Goal: Book appointment/travel/reservation

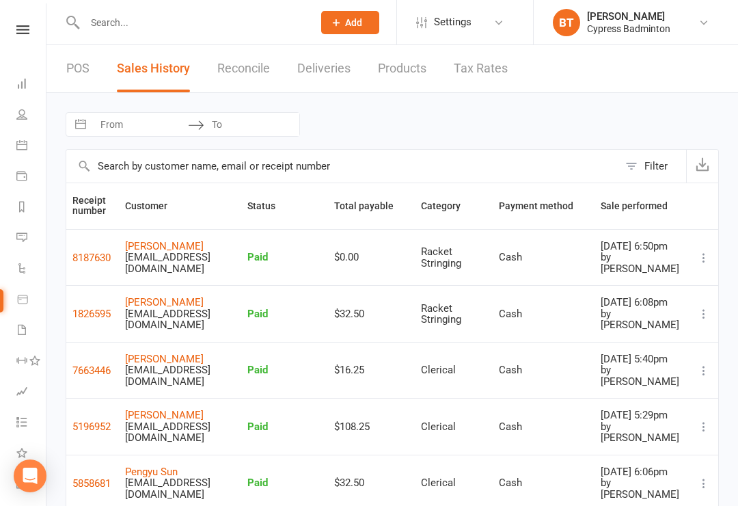
select select "100"
click at [32, 33] on link at bounding box center [23, 29] width 49 height 9
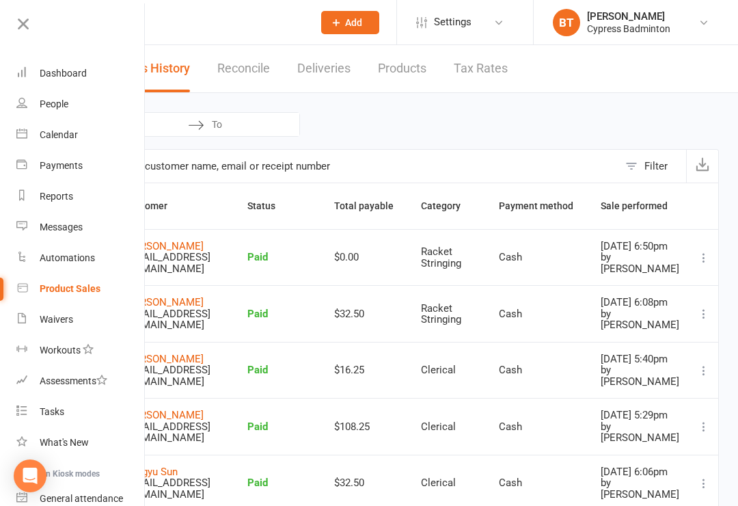
click at [77, 284] on div "Product Sales" at bounding box center [70, 288] width 61 height 11
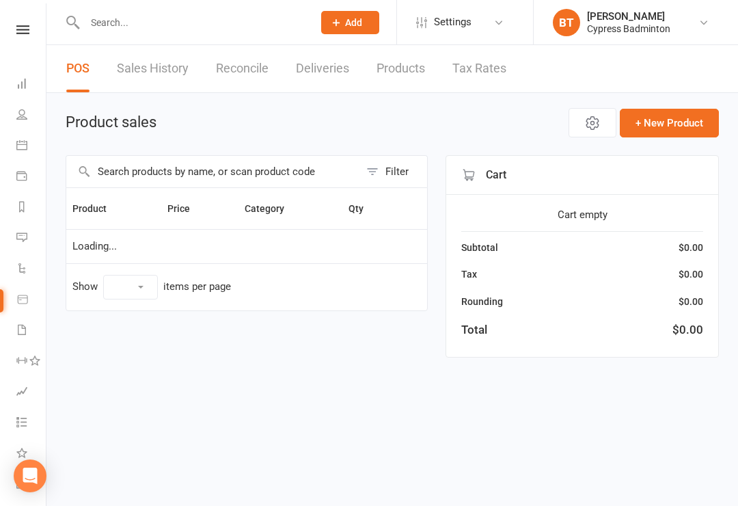
select select "100"
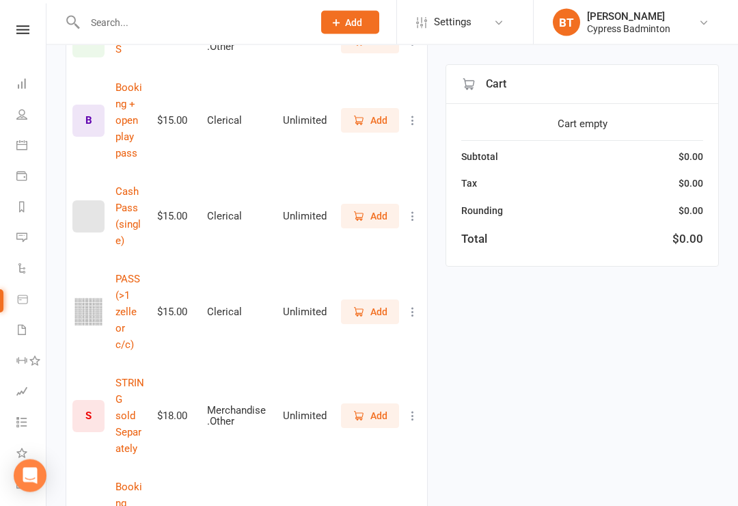
scroll to position [778, 0]
click at [374, 304] on span "Add" at bounding box center [378, 311] width 17 height 15
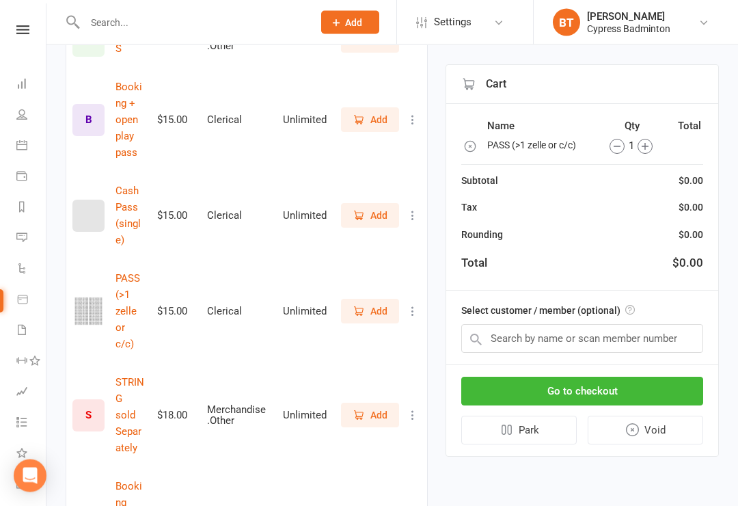
scroll to position [779, 0]
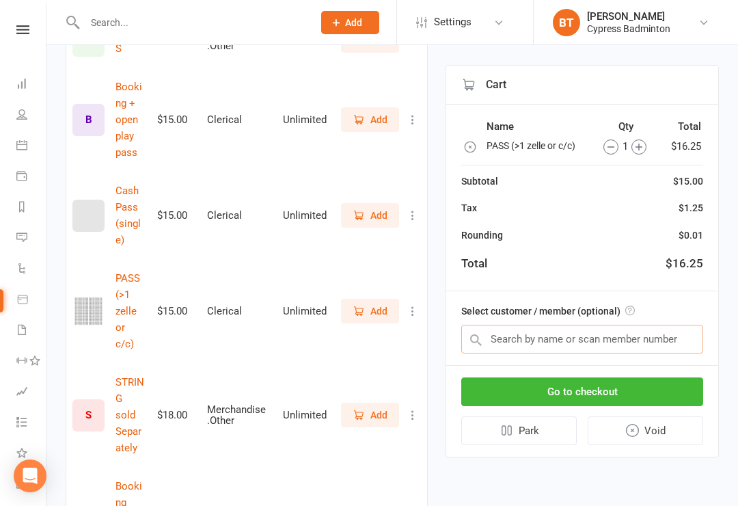
click at [524, 333] on input "text" at bounding box center [582, 339] width 242 height 29
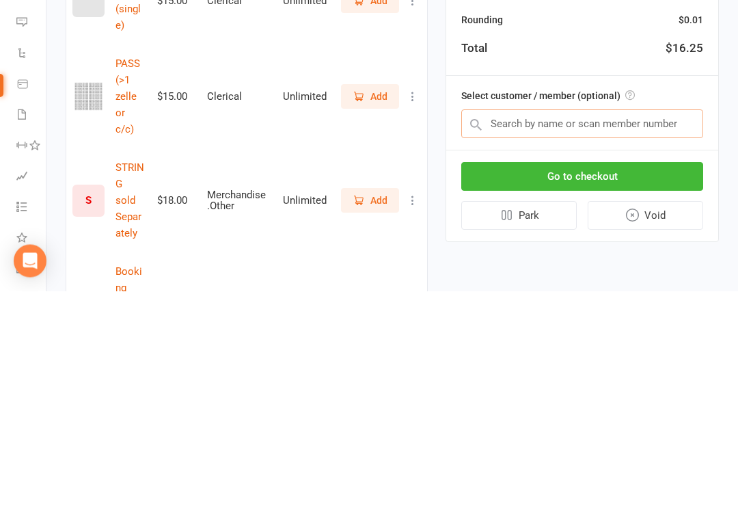
scroll to position [994, 0]
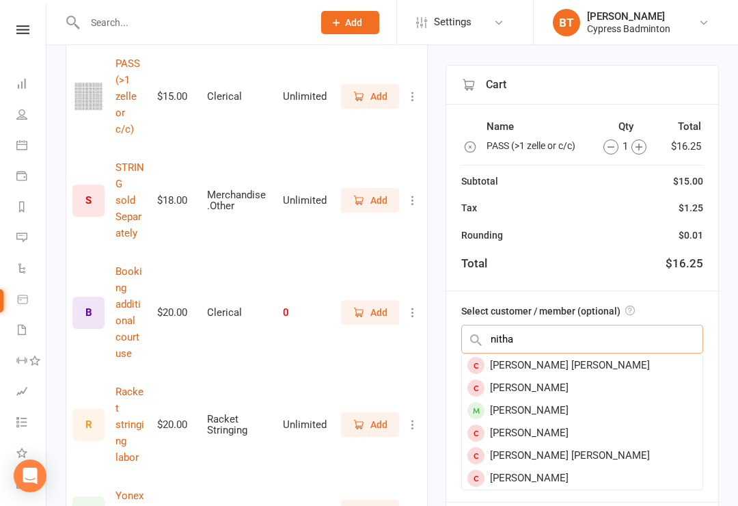
type input "nitha"
click at [544, 402] on div "[PERSON_NAME]" at bounding box center [582, 410] width 241 height 23
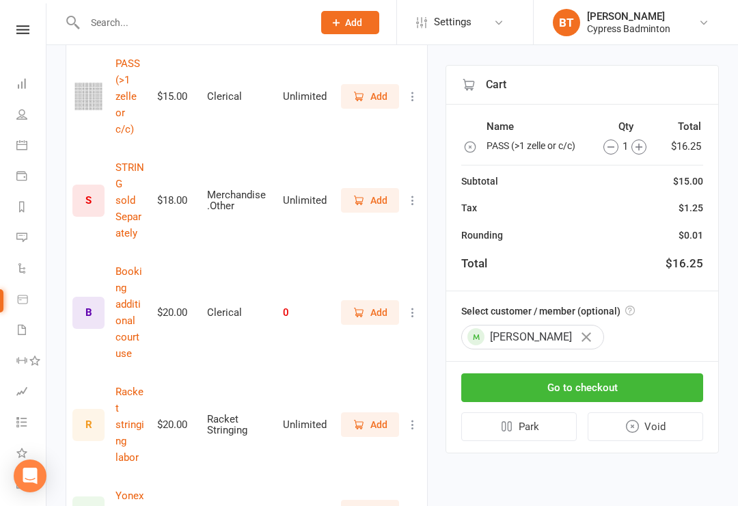
click at [560, 377] on button "Go to checkout" at bounding box center [582, 387] width 242 height 29
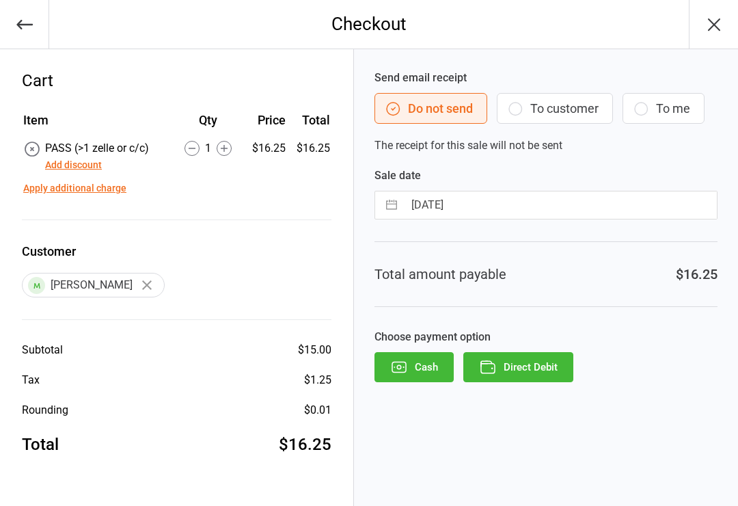
click at [527, 365] on button "Direct Debit" at bounding box center [518, 367] width 110 height 30
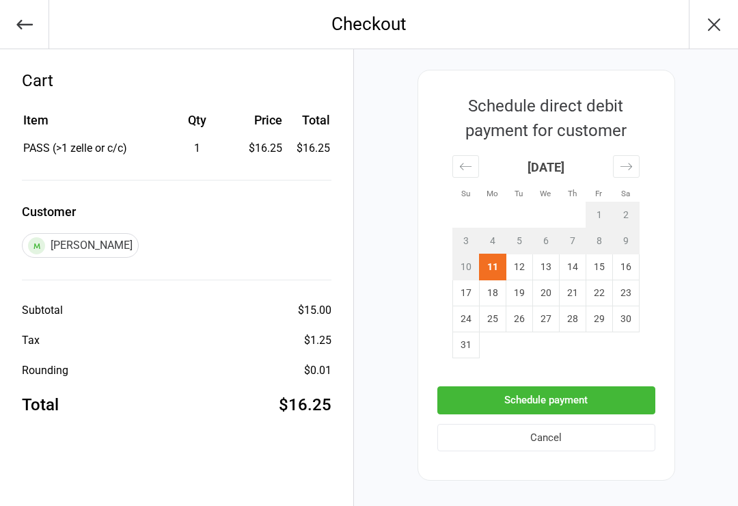
click at [534, 392] on button "Schedule payment" at bounding box center [546, 400] width 218 height 28
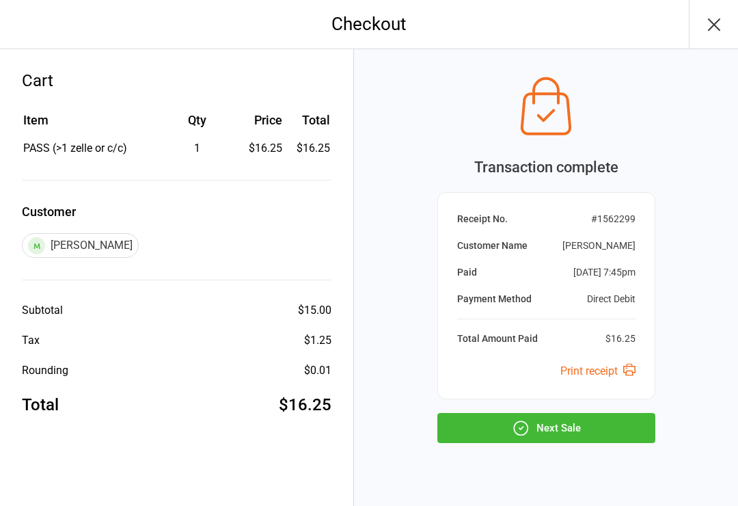
click at [556, 425] on button "Next Sale" at bounding box center [546, 428] width 218 height 30
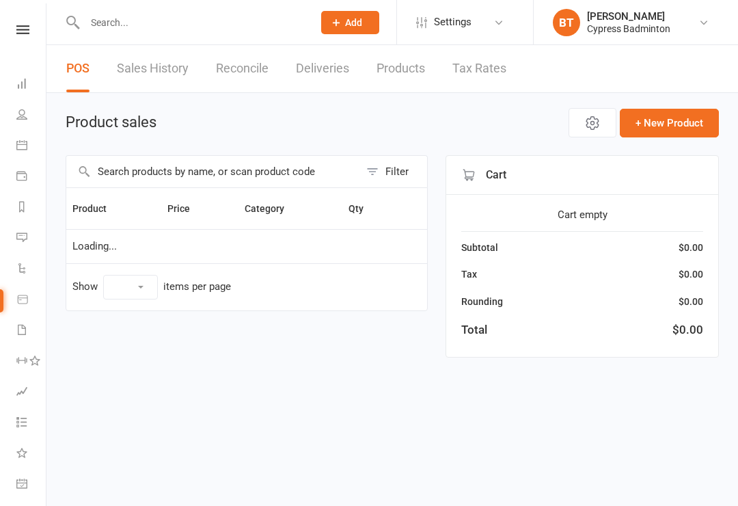
select select "100"
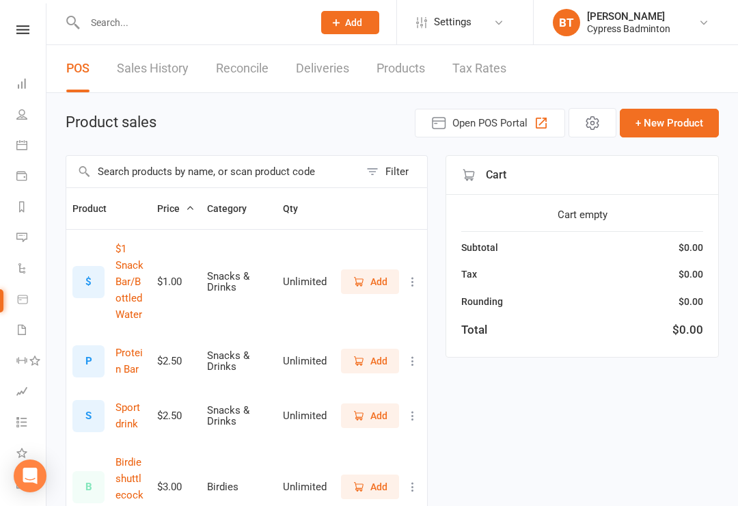
click at [22, 16] on nav "Clubworx Dashboard People Calendar Payments Reports Messages Automations Produc…" at bounding box center [23, 256] width 46 height 506
click at [25, 29] on icon at bounding box center [22, 29] width 13 height 9
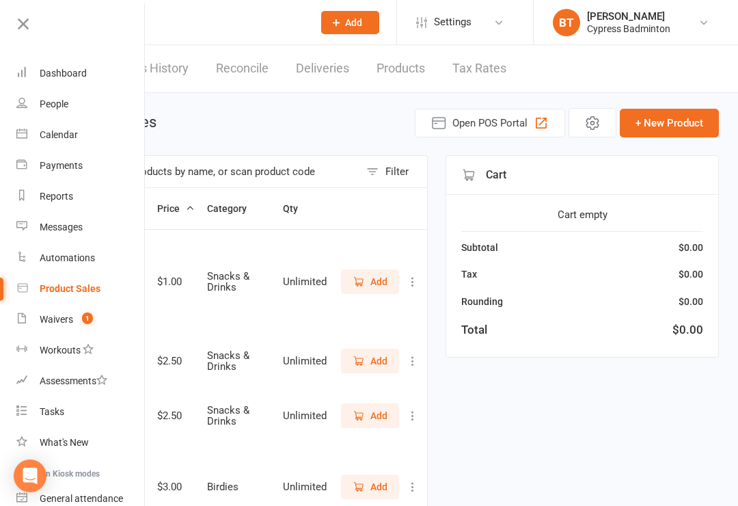
click at [66, 128] on link "Calendar" at bounding box center [80, 135] width 129 height 31
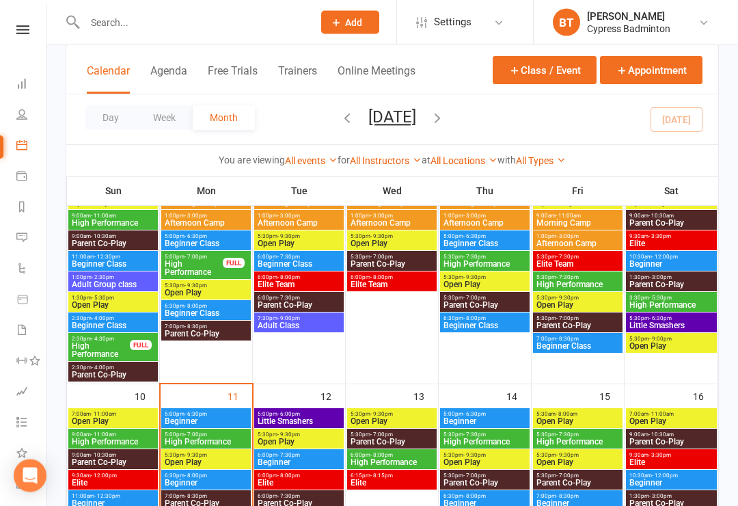
scroll to position [460, 0]
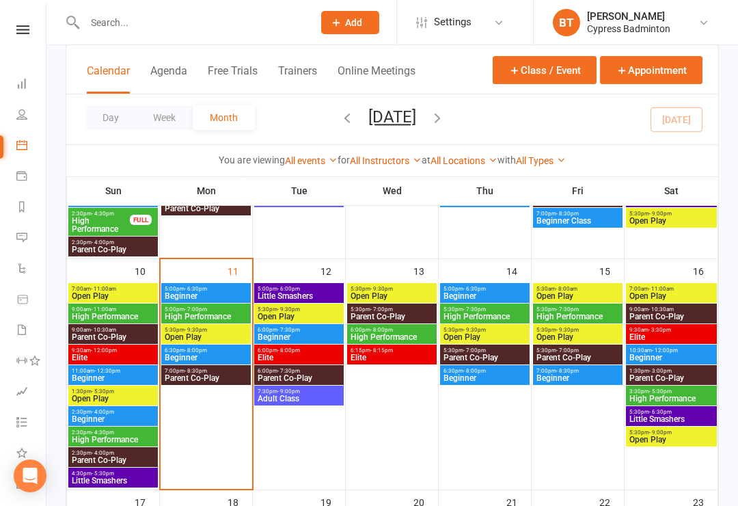
click at [204, 329] on span "- 9:30pm" at bounding box center [195, 330] width 23 height 6
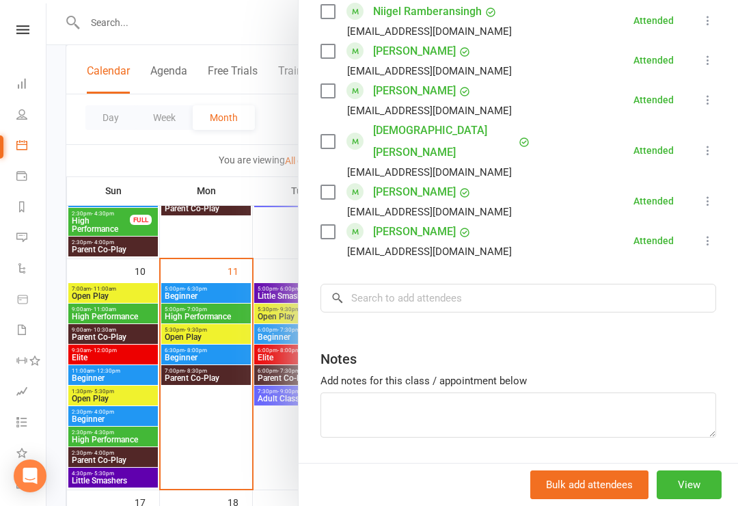
scroll to position [888, 0]
click at [385, 284] on input "search" at bounding box center [518, 298] width 396 height 29
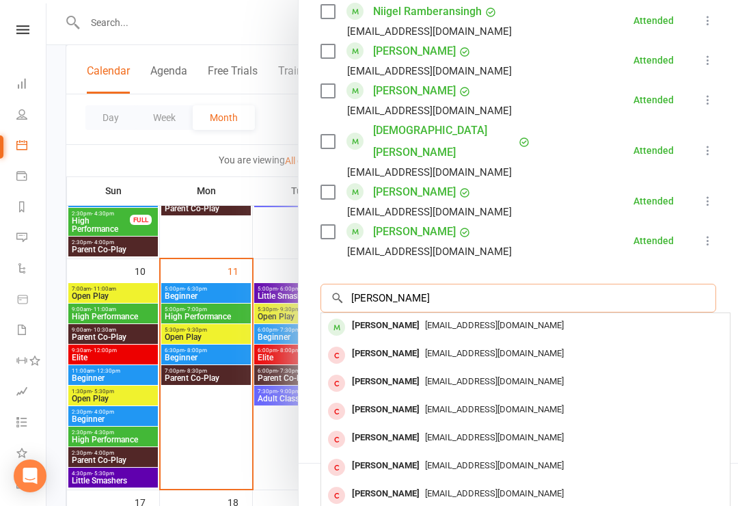
type input "[PERSON_NAME]"
click at [495, 320] on span "[EMAIL_ADDRESS][DOMAIN_NAME]" at bounding box center [494, 325] width 139 height 10
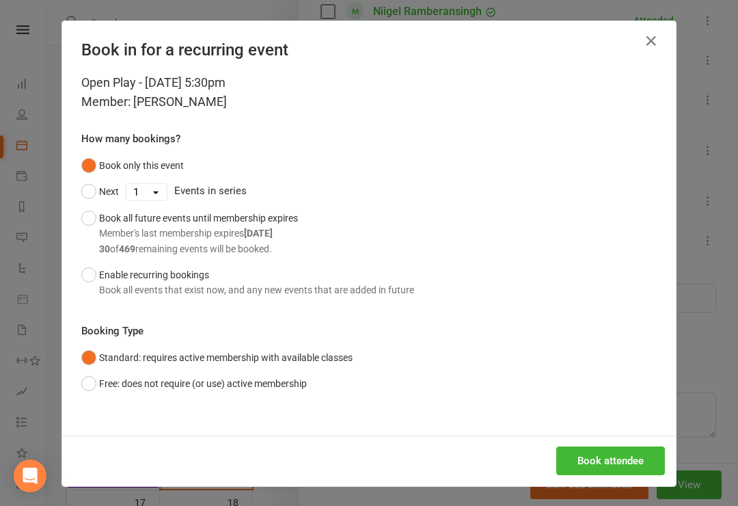
click at [91, 385] on button "Free: does not require (or use) active membership" at bounding box center [193, 383] width 225 height 26
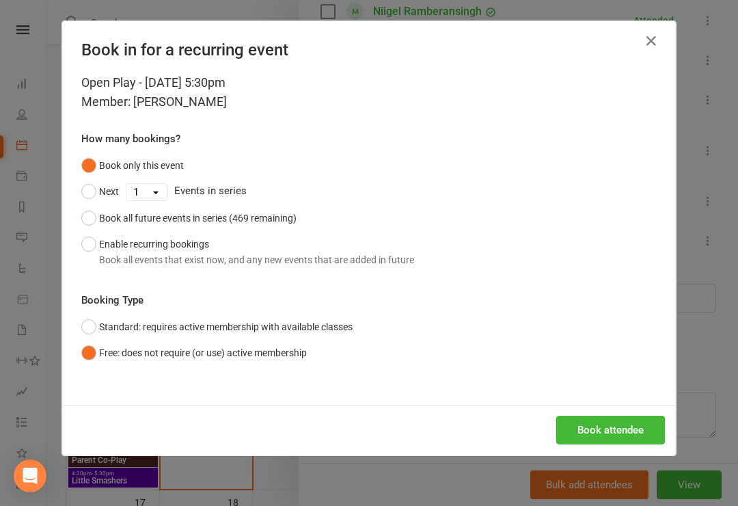
click at [603, 427] on button "Book attendee" at bounding box center [610, 429] width 109 height 29
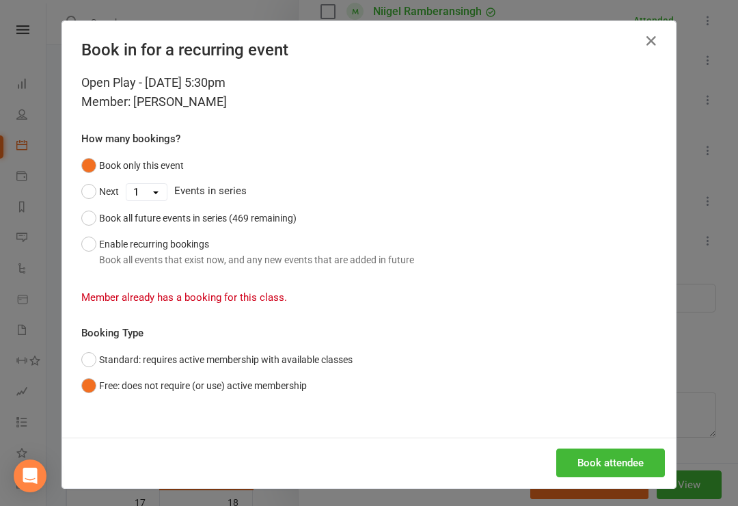
click at [625, 460] on button "Book attendee" at bounding box center [610, 462] width 109 height 29
click at [617, 453] on button "Book attendee" at bounding box center [610, 462] width 109 height 29
click at [648, 36] on icon "button" at bounding box center [651, 41] width 16 height 16
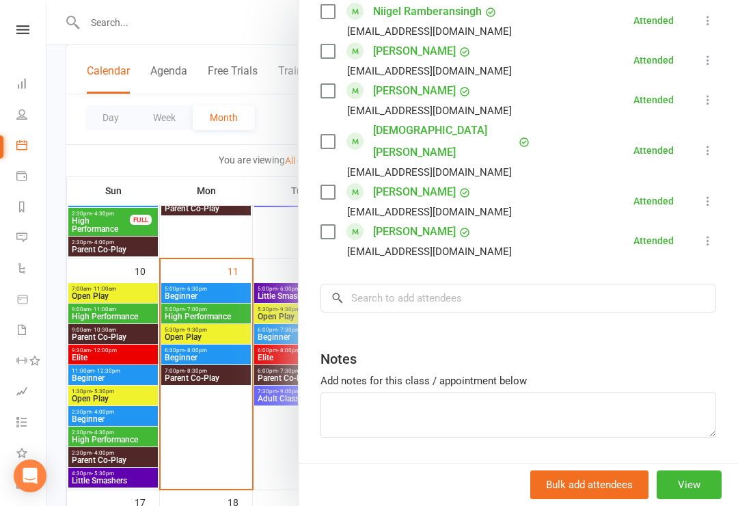
click at [29, 20] on nav "Clubworx Dashboard People Calendar Payments Reports Messages Automations Produc…" at bounding box center [23, 256] width 46 height 506
click at [27, 29] on icon at bounding box center [22, 29] width 13 height 9
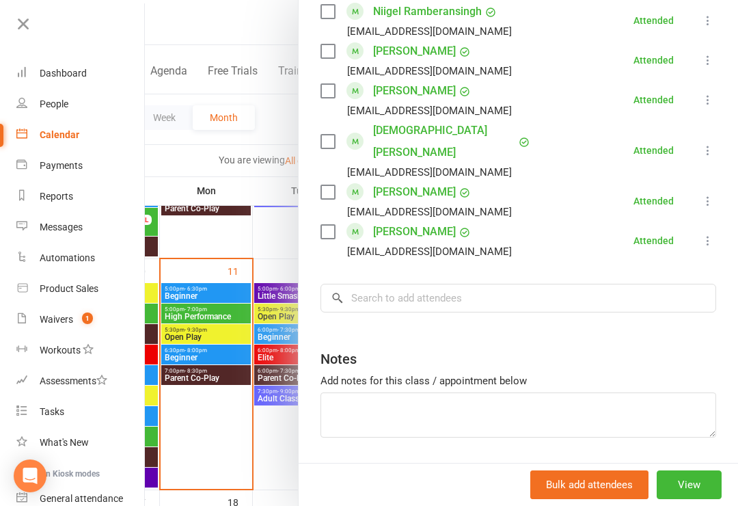
click at [66, 289] on div "Product Sales" at bounding box center [69, 288] width 59 height 11
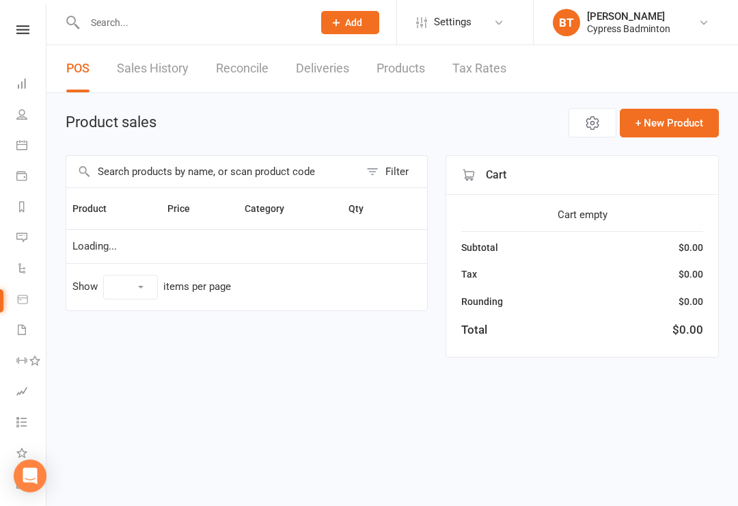
select select "100"
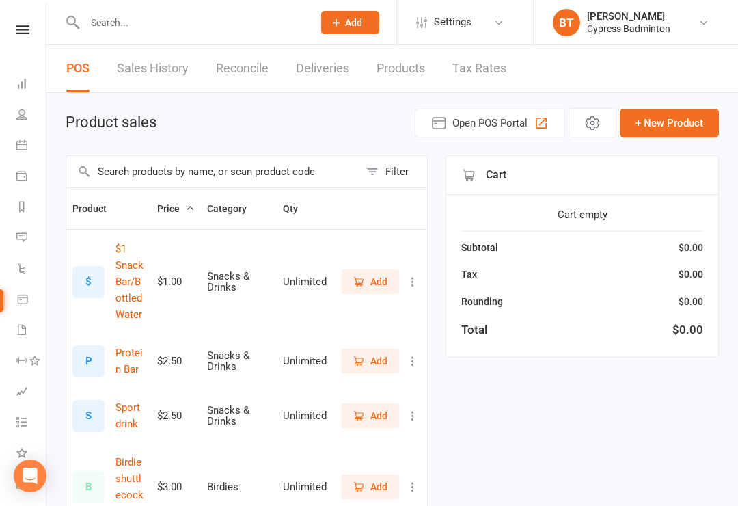
click at [131, 169] on input "text" at bounding box center [212, 171] width 293 height 31
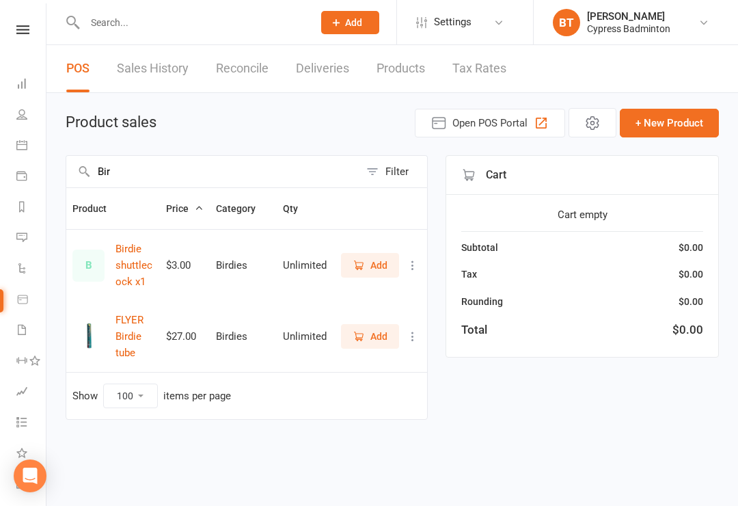
type input "Bir"
click at [373, 329] on span "Add" at bounding box center [378, 336] width 17 height 15
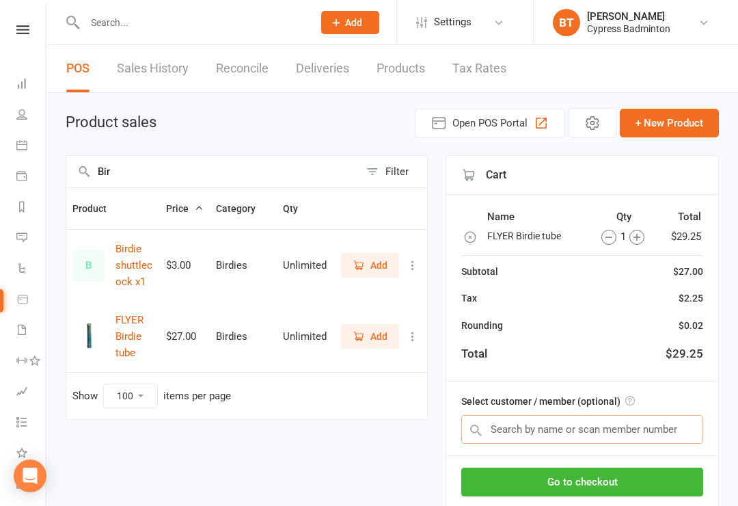
click at [505, 428] on input "text" at bounding box center [582, 429] width 242 height 29
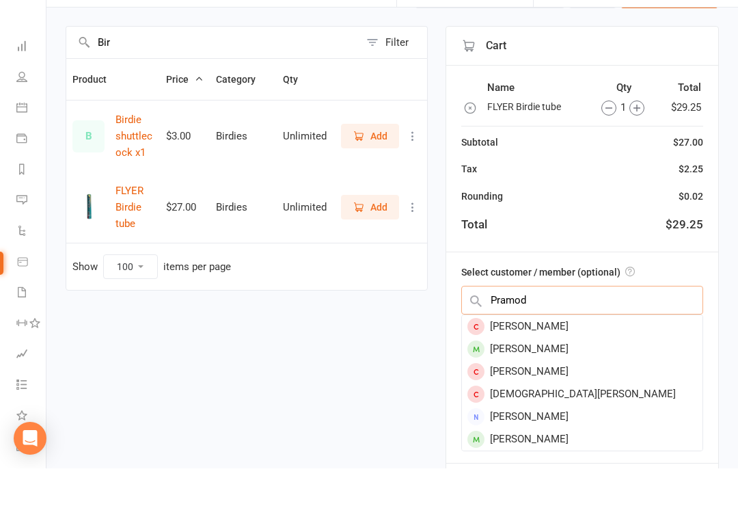
type input "Pramod"
click at [576, 375] on div "[PERSON_NAME]" at bounding box center [582, 386] width 241 height 23
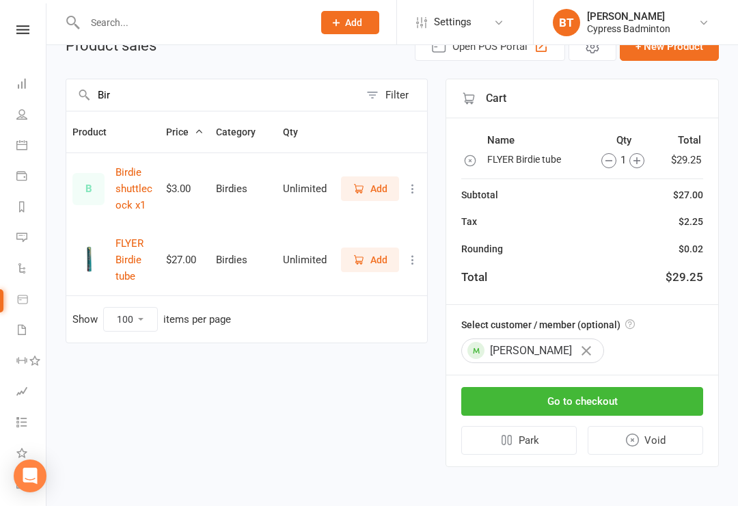
scroll to position [0, 0]
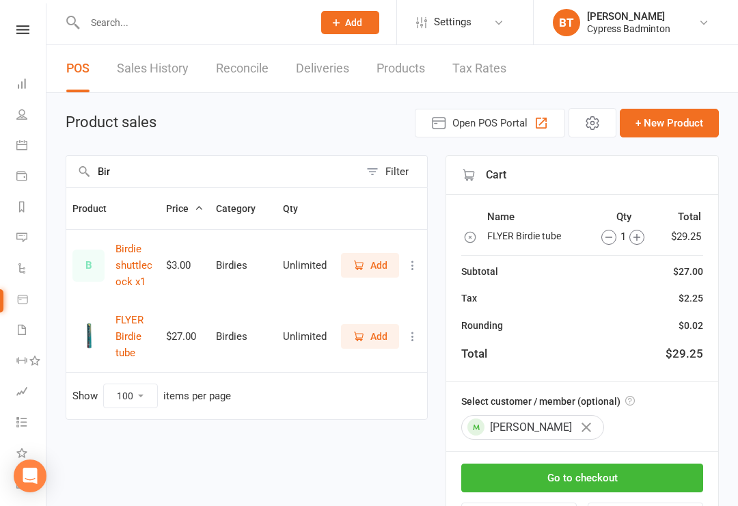
click at [571, 480] on button "Go to checkout" at bounding box center [582, 477] width 242 height 29
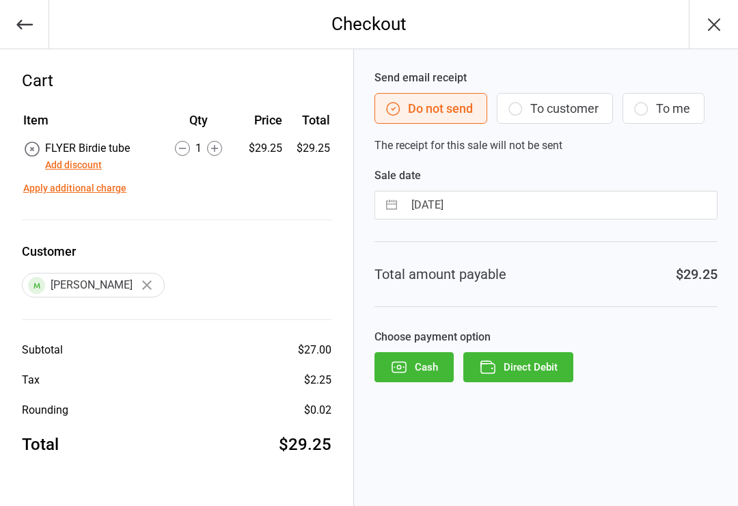
click at [535, 361] on button "Direct Debit" at bounding box center [518, 367] width 110 height 30
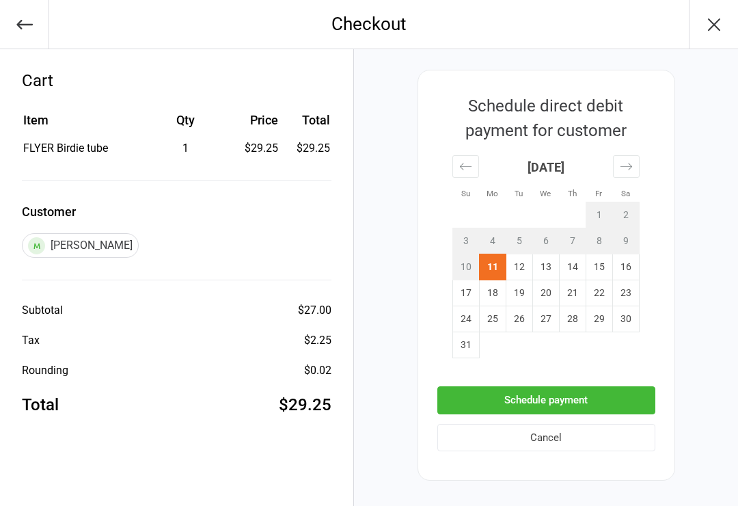
click at [538, 402] on button "Schedule payment" at bounding box center [546, 400] width 218 height 28
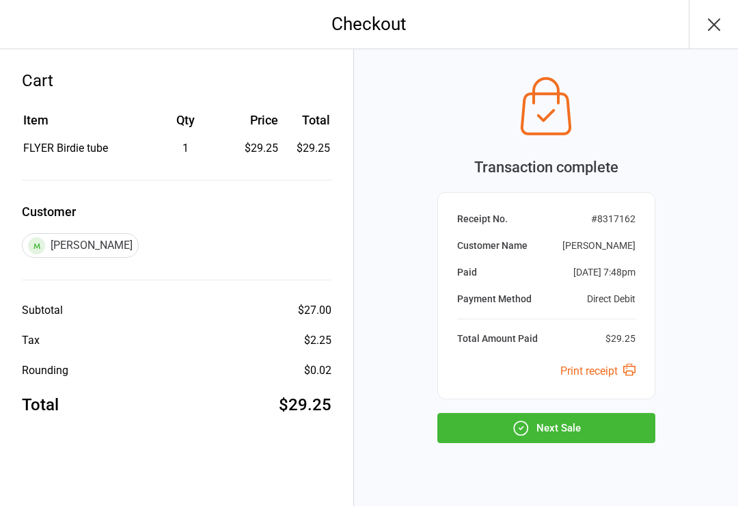
click at [553, 430] on button "Next Sale" at bounding box center [546, 428] width 218 height 30
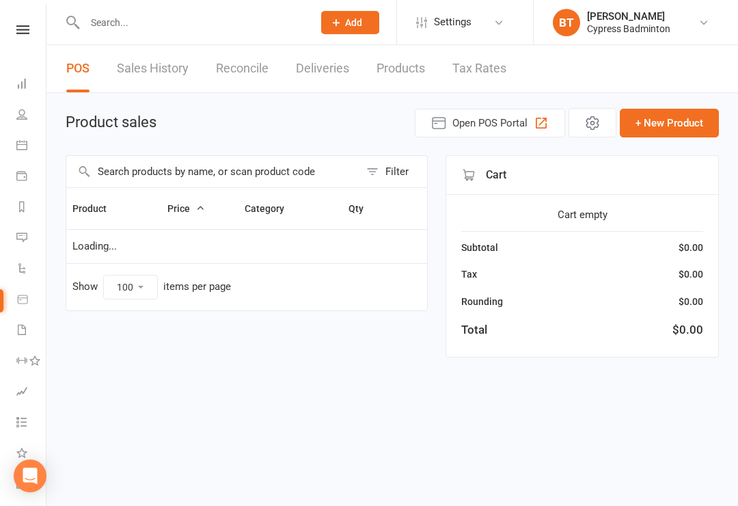
select select "100"
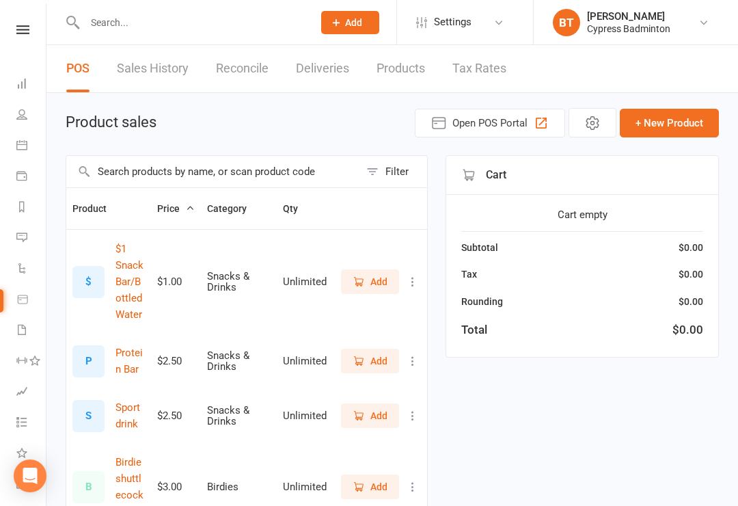
click at [33, 26] on link at bounding box center [23, 29] width 49 height 9
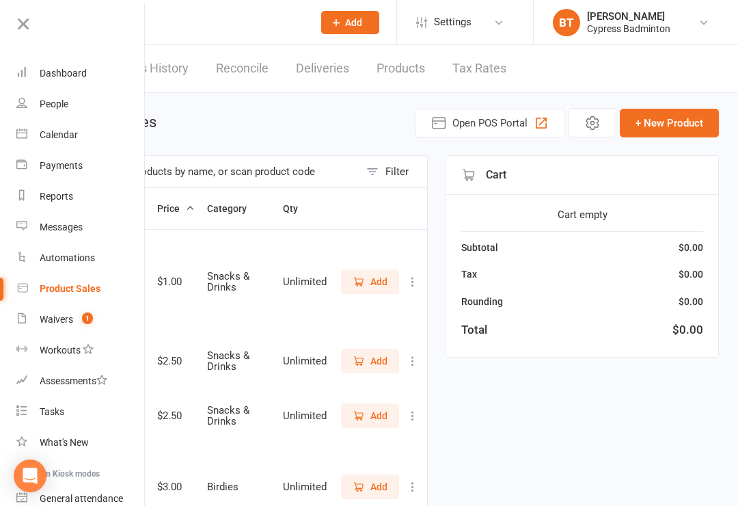
click at [76, 134] on div "Calendar" at bounding box center [59, 134] width 38 height 11
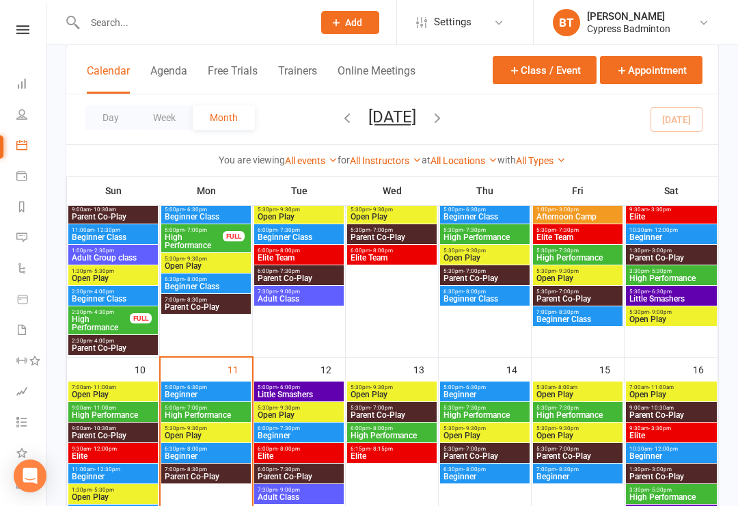
scroll to position [400, 0]
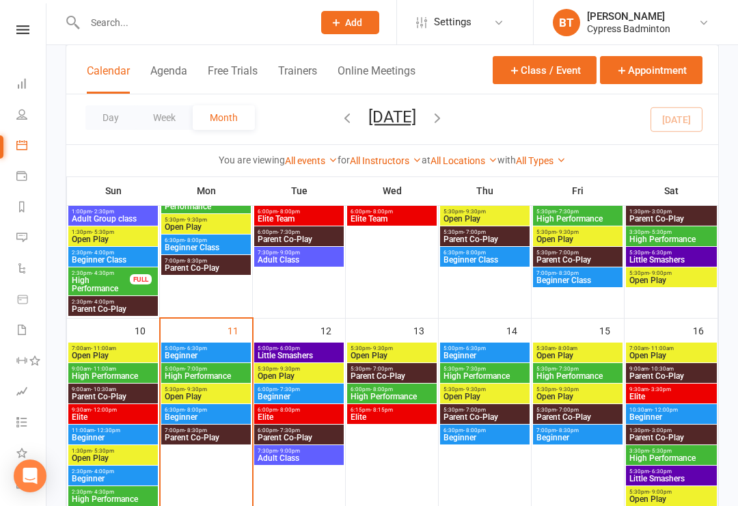
click at [222, 394] on span "Open Play" at bounding box center [206, 396] width 84 height 8
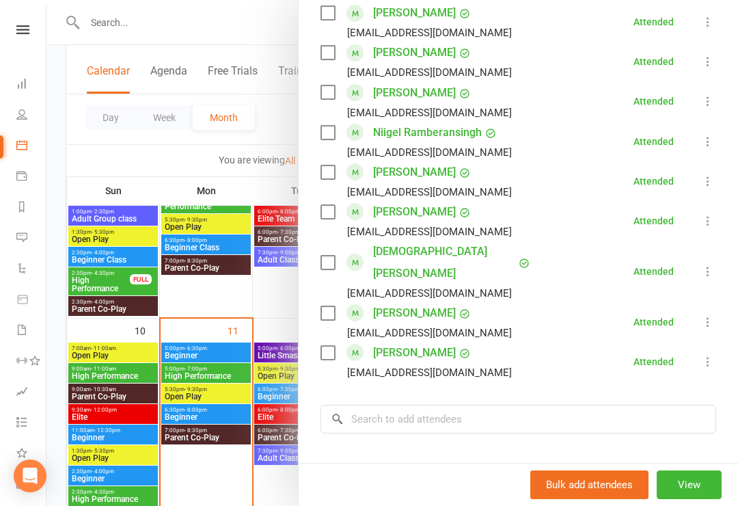
scroll to position [769, 0]
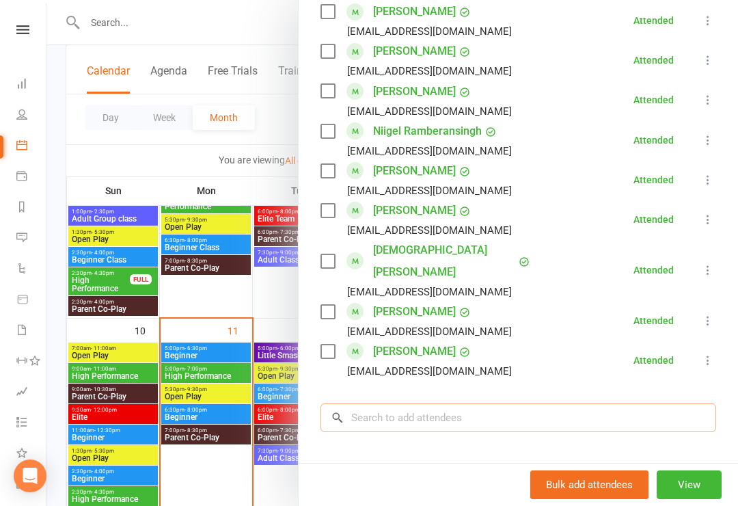
click at [392, 403] on input "search" at bounding box center [518, 417] width 396 height 29
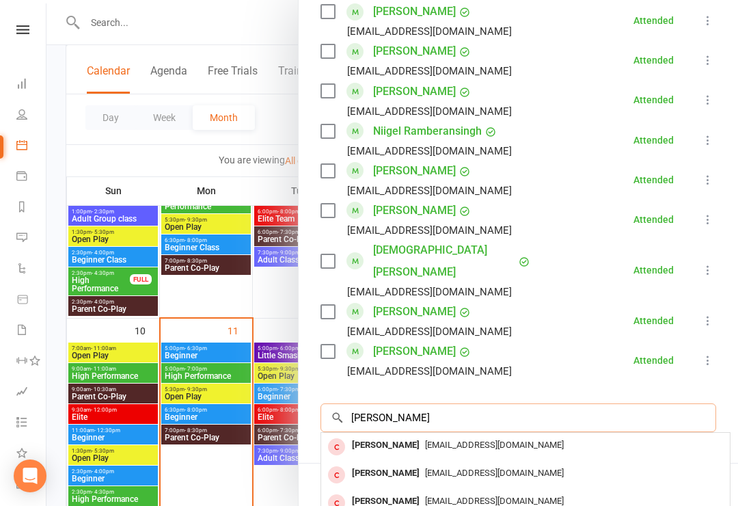
type input "[PERSON_NAME]"
click at [424, 463] on div "[PERSON_NAME]" at bounding box center [385, 473] width 79 height 20
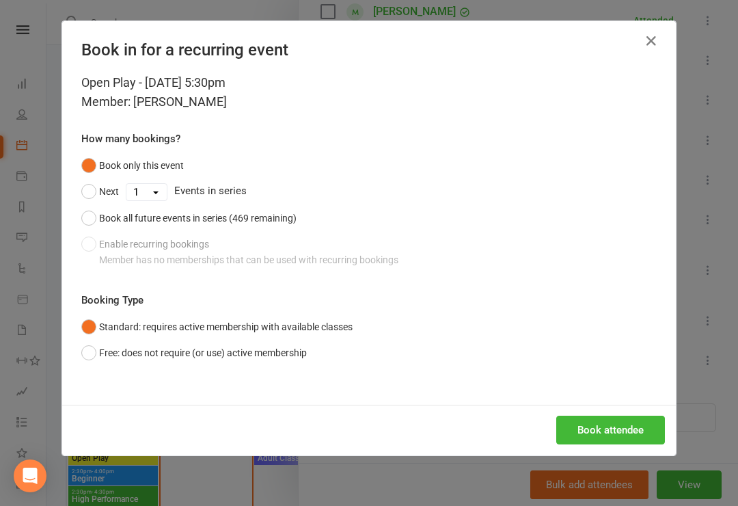
click at [200, 354] on button "Free: does not require (or use) active membership" at bounding box center [193, 353] width 225 height 26
click at [651, 415] on button "Book attendee" at bounding box center [610, 429] width 109 height 29
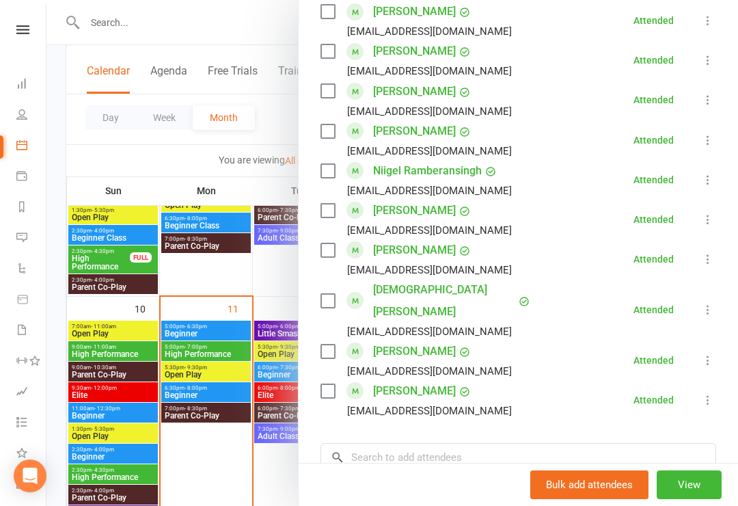
scroll to position [443, 0]
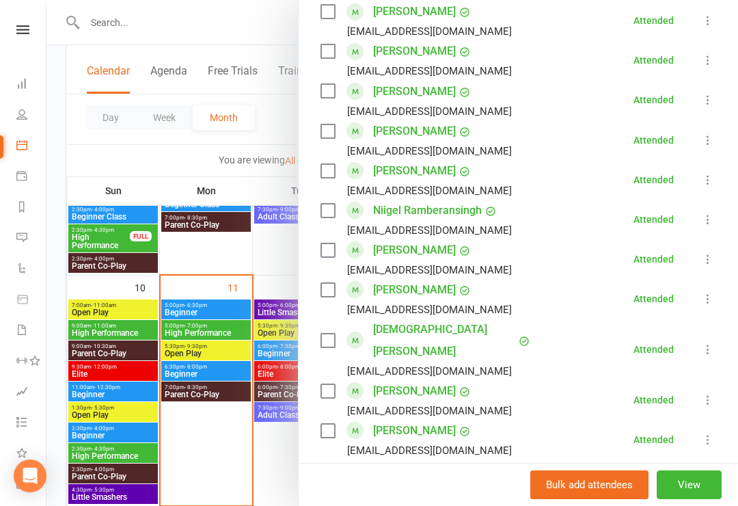
click at [23, 23] on nav "Clubworx Dashboard People Calendar Payments Reports Messages Automations Produc…" at bounding box center [23, 256] width 46 height 506
click at [26, 30] on icon at bounding box center [22, 29] width 13 height 9
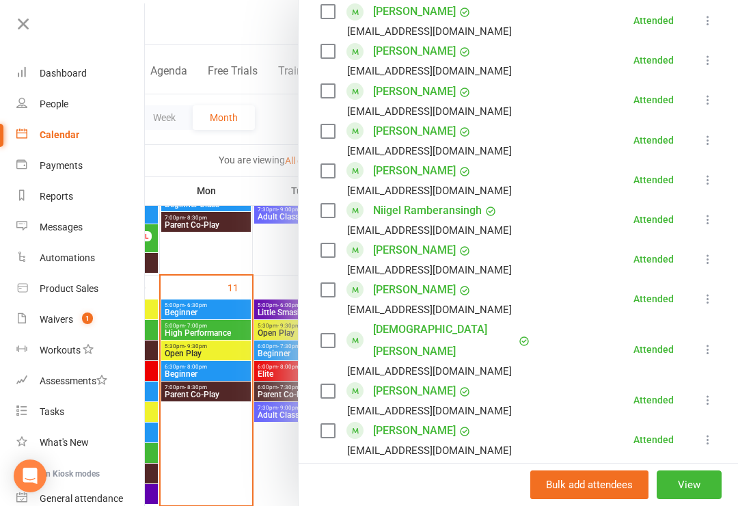
click at [82, 281] on link "Product Sales" at bounding box center [80, 288] width 129 height 31
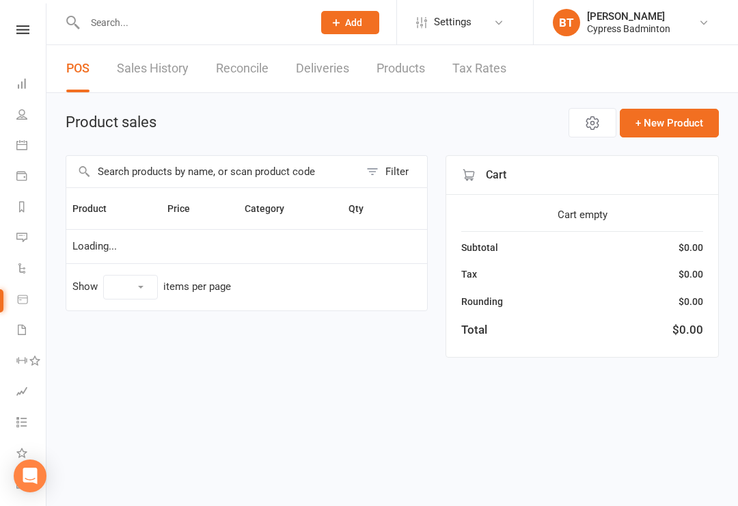
select select "100"
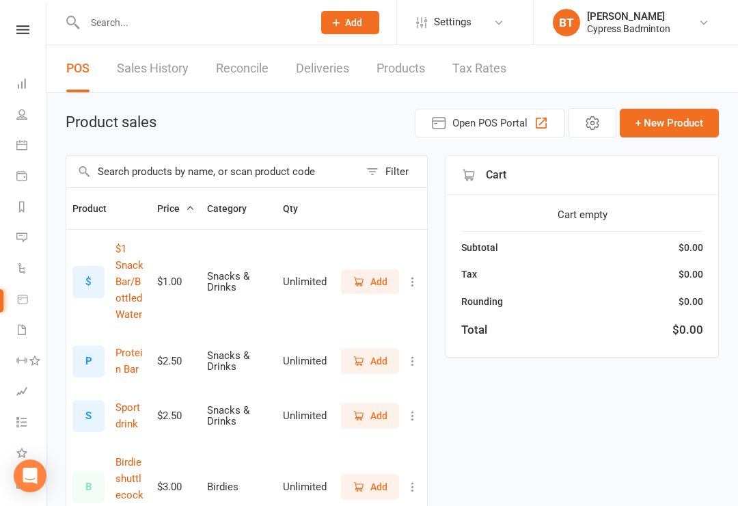
click at [131, 22] on input "text" at bounding box center [192, 22] width 223 height 19
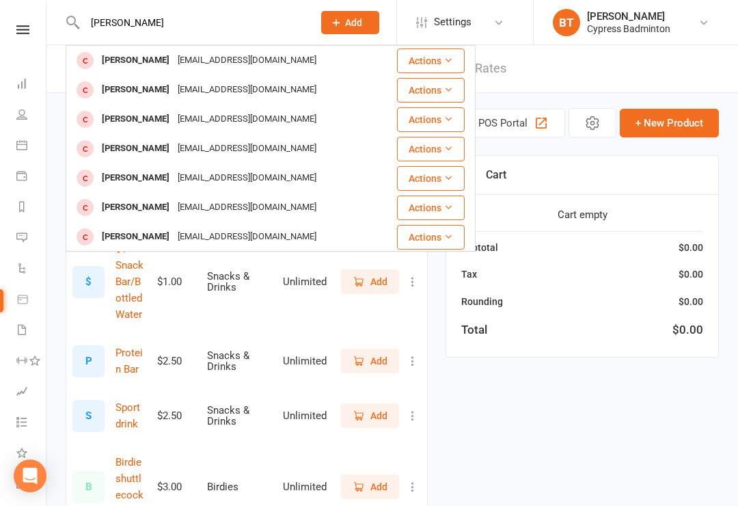
type input "[PERSON_NAME]"
click at [437, 93] on button "Actions" at bounding box center [431, 90] width 68 height 25
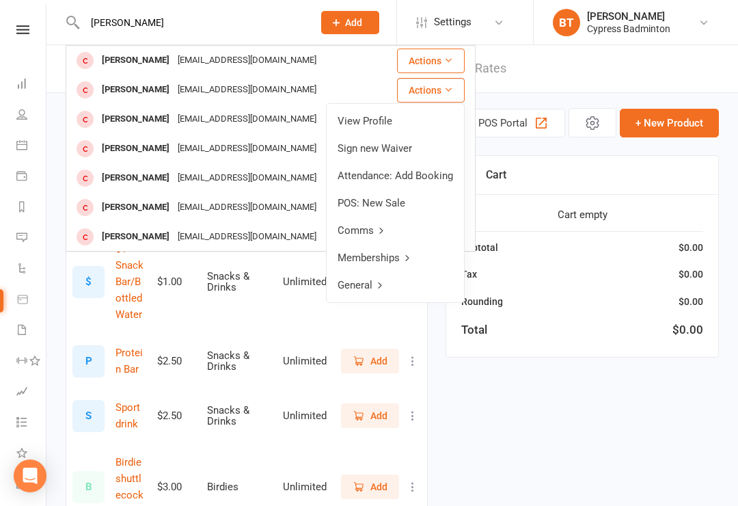
click at [381, 125] on link "View Profile" at bounding box center [395, 120] width 137 height 27
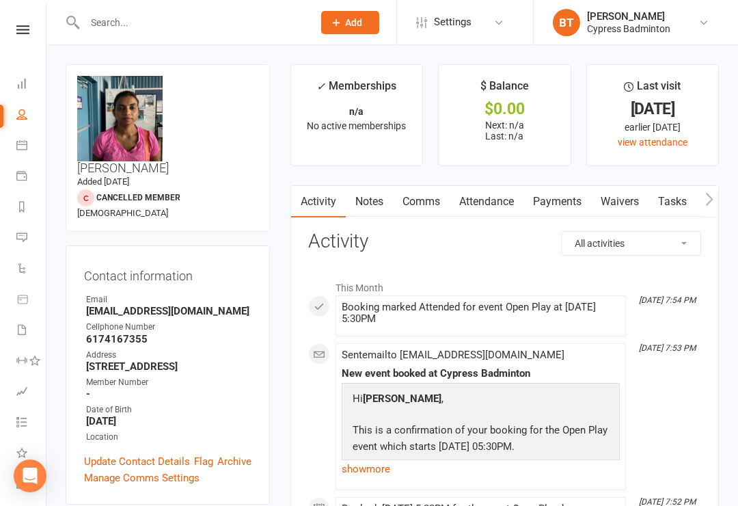
click at [578, 197] on link "Payments" at bounding box center [557, 201] width 68 height 31
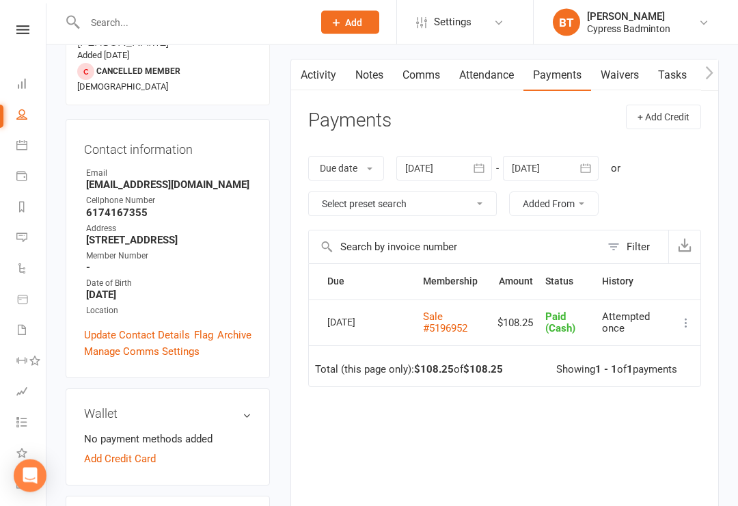
scroll to position [126, 0]
click at [166, 23] on input "text" at bounding box center [192, 22] width 223 height 19
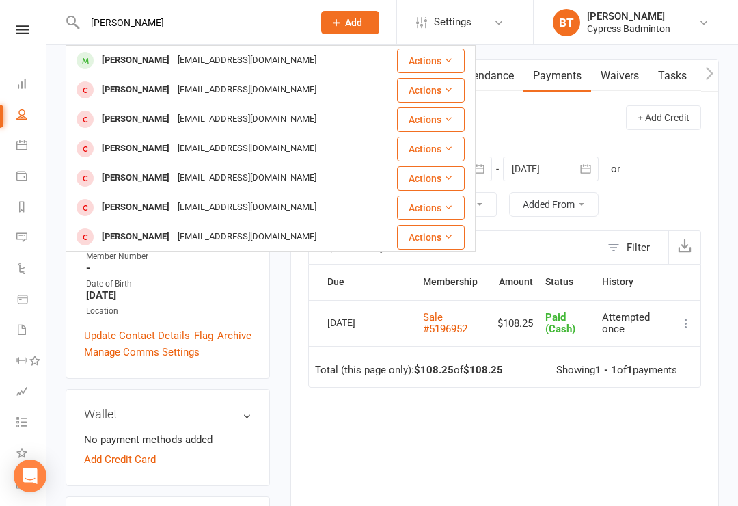
type input "[PERSON_NAME]"
click at [448, 58] on icon at bounding box center [448, 60] width 10 height 10
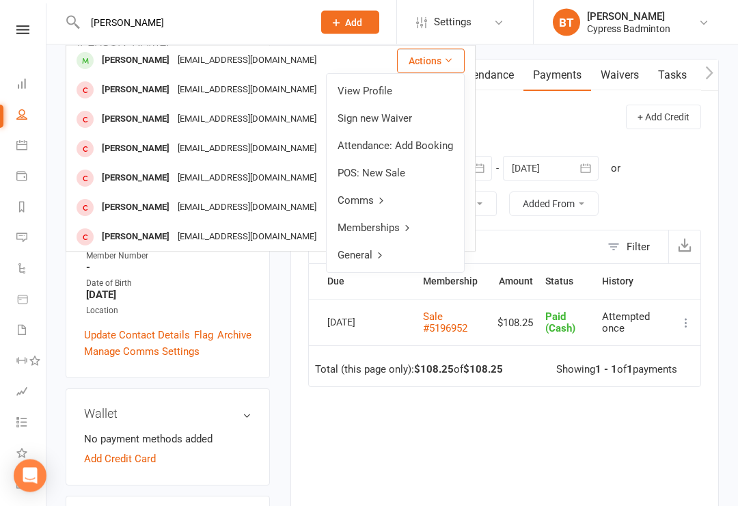
click at [380, 92] on link "View Profile" at bounding box center [395, 91] width 137 height 27
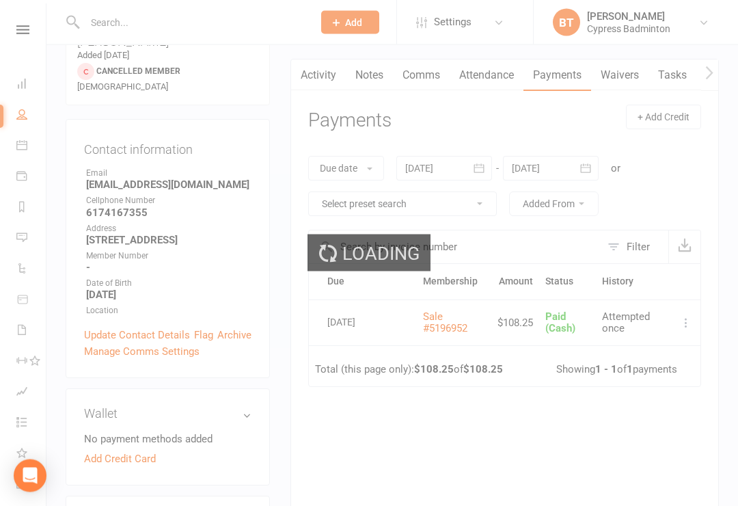
scroll to position [126, 0]
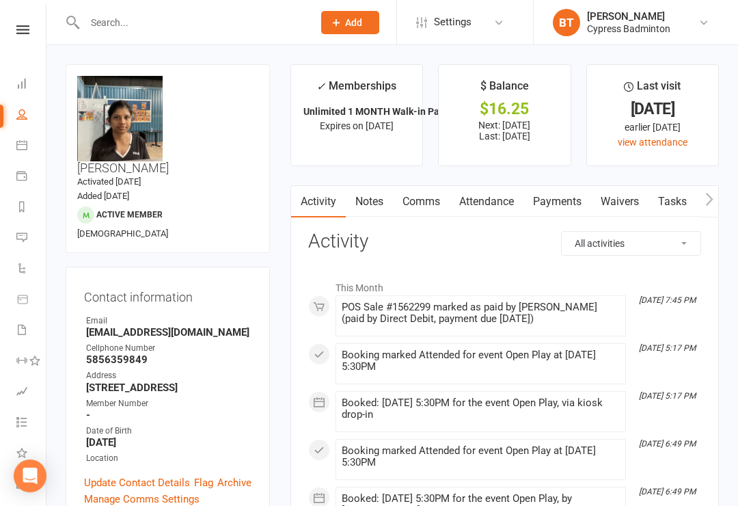
click at [571, 202] on link "Payments" at bounding box center [557, 201] width 68 height 31
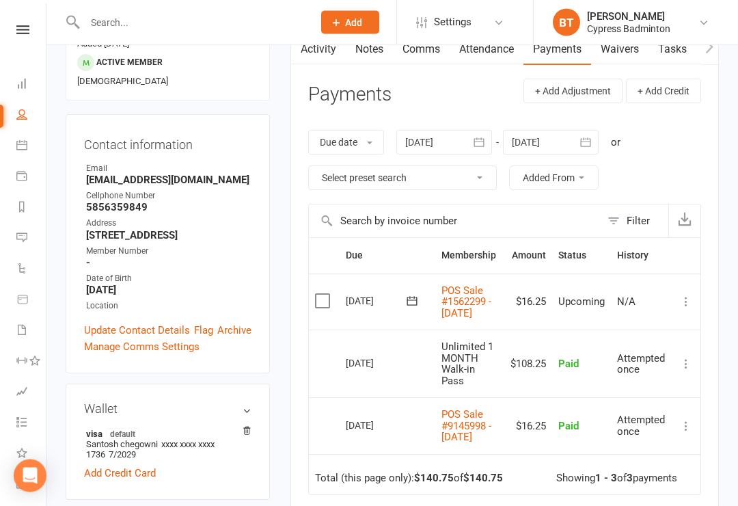
scroll to position [152, 0]
click at [689, 297] on icon at bounding box center [686, 302] width 14 height 14
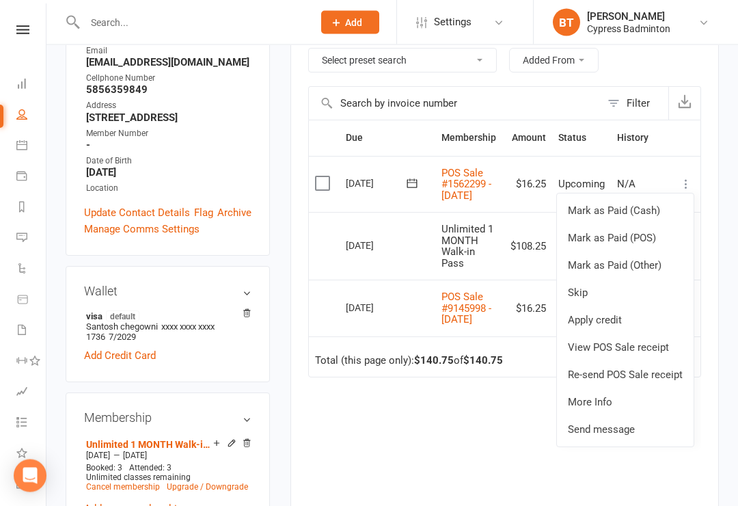
scroll to position [271, 0]
click at [717, 251] on div "Activity Notes Comms Attendance Payments Waivers Tasks Automations Credit balan…" at bounding box center [504, 244] width 428 height 659
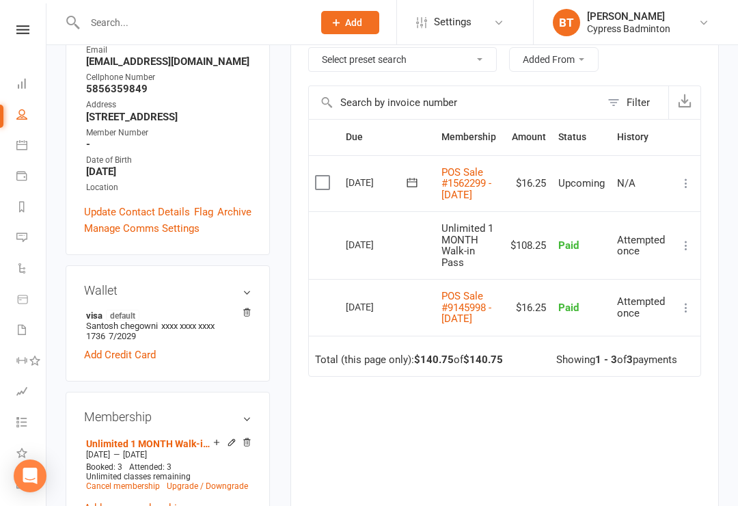
click at [718, 245] on div "Activity Notes Comms Attendance Payments Waivers Tasks Automations Credit balan…" at bounding box center [504, 244] width 428 height 659
click at [728, 251] on main "✓ Memberships Unlimited 1 MONTH Walk-in Pass Expires on [DATE] $ Balance $16.25…" at bounding box center [504, 191] width 449 height 794
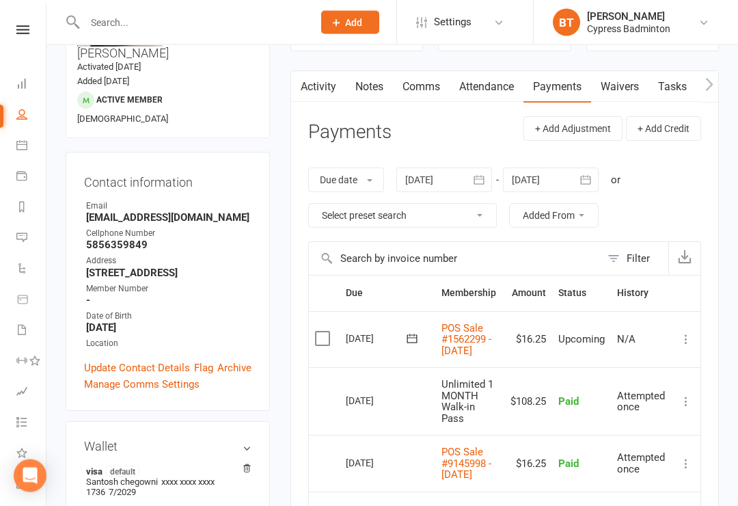
scroll to position [111, 0]
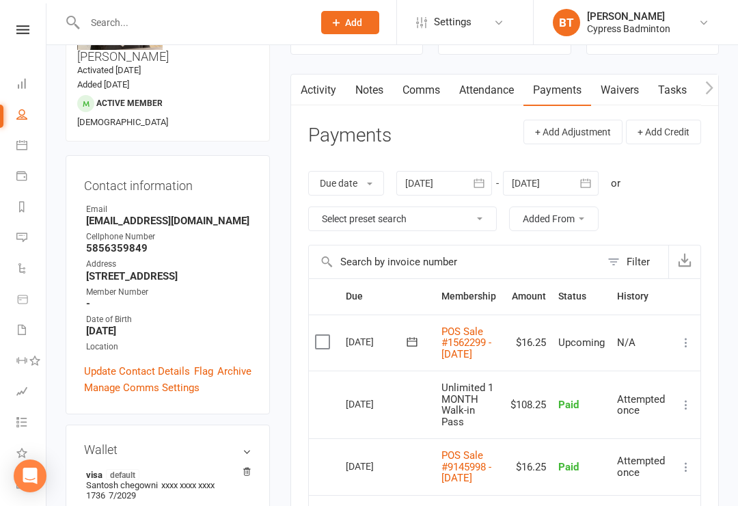
click at [687, 340] on icon at bounding box center [686, 343] width 14 height 14
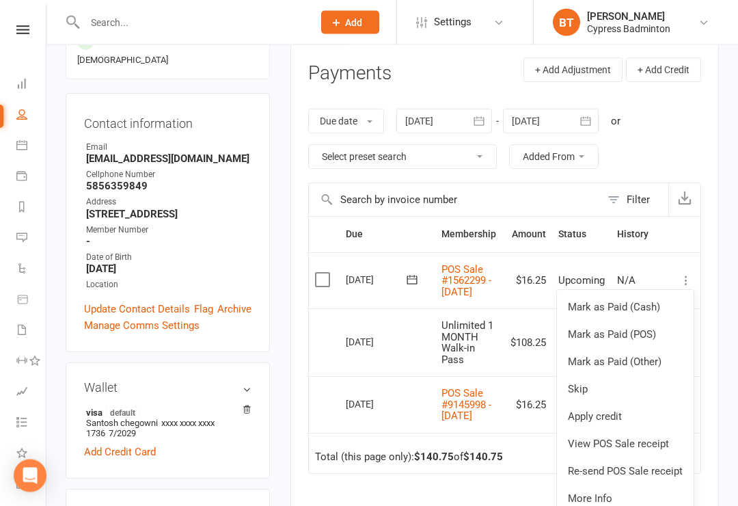
scroll to position [174, 0]
